Goal: Information Seeking & Learning: Learn about a topic

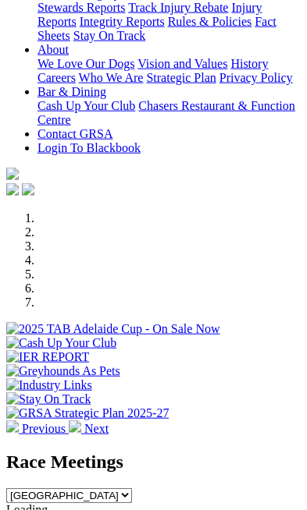
scroll to position [436, 0]
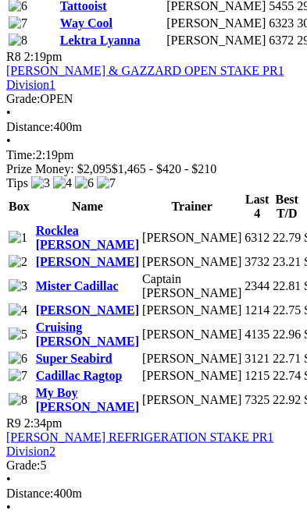
scroll to position [3218, 0]
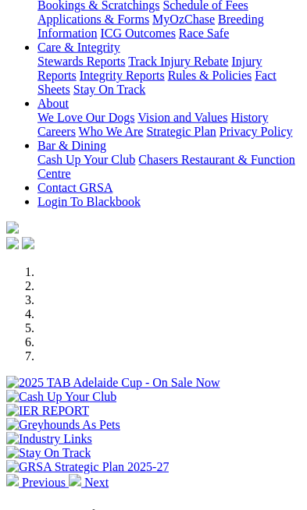
scroll to position [382, 0]
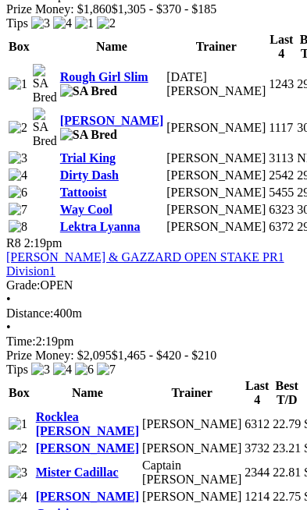
scroll to position [3133, 0]
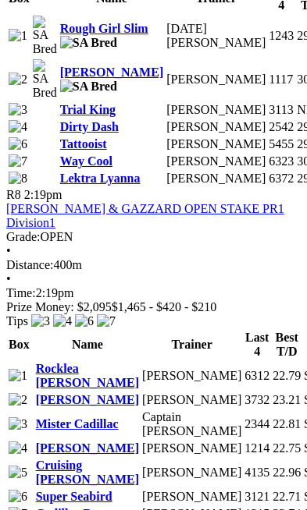
scroll to position [3124, 0]
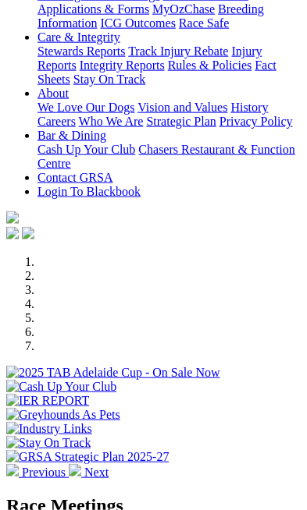
scroll to position [392, 0]
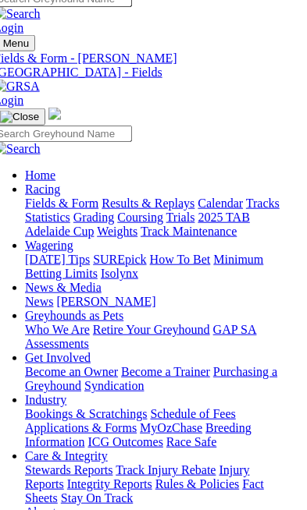
scroll to position [0, 8]
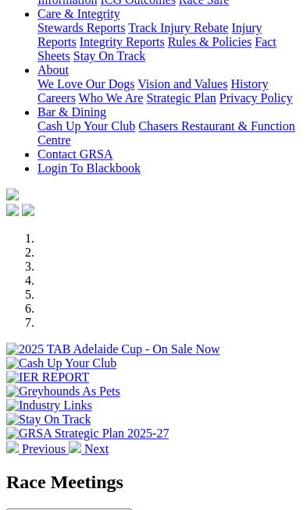
scroll to position [416, 0]
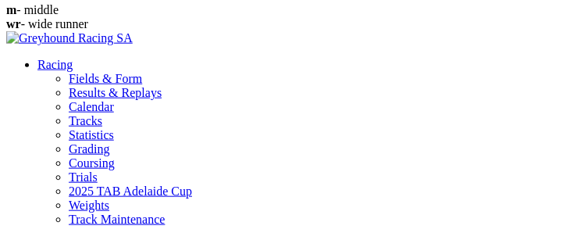
scroll to position [4369, 0]
